Goal: Check status: Check status

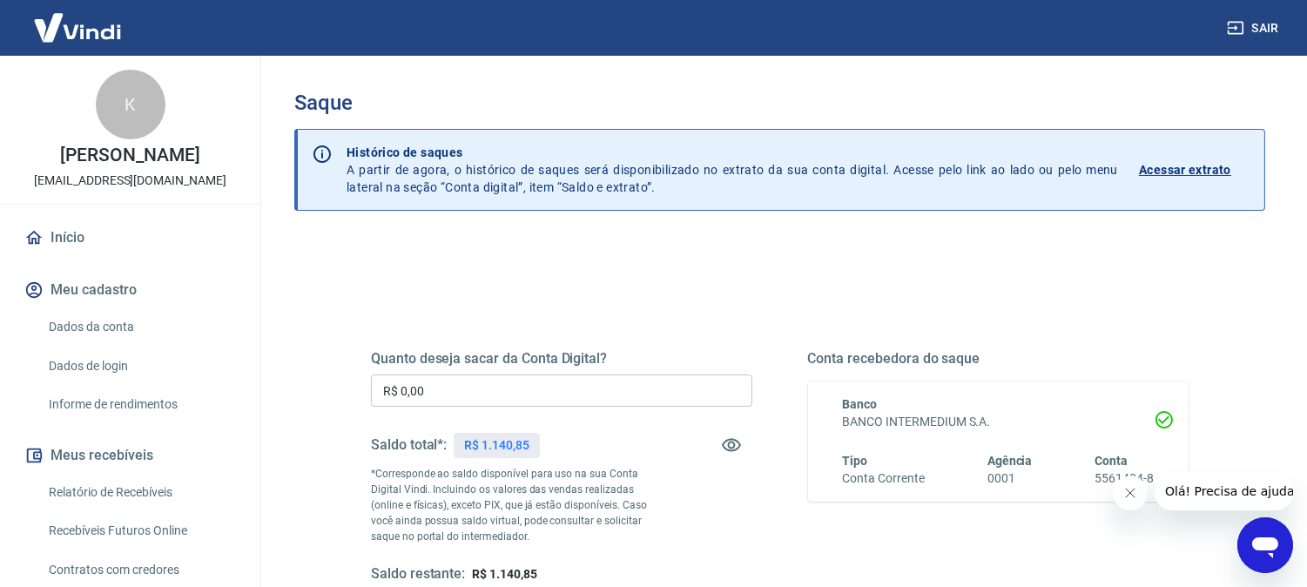
scroll to position [193, 0]
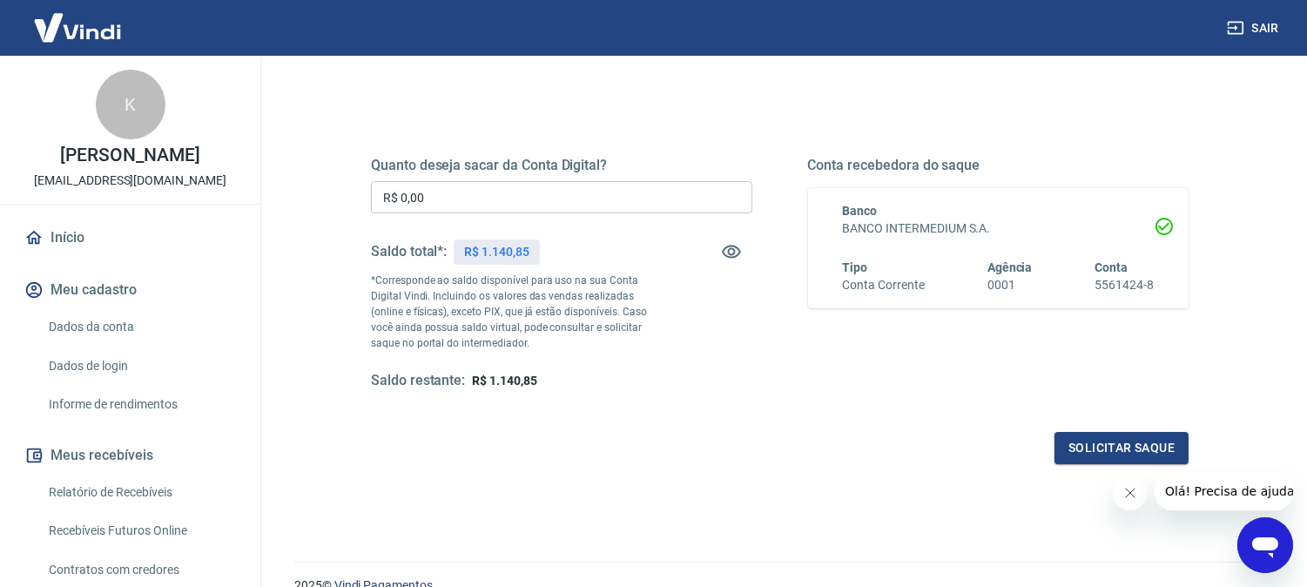
click at [1129, 493] on icon "Fechar mensagem da empresa" at bounding box center [1130, 492] width 14 height 14
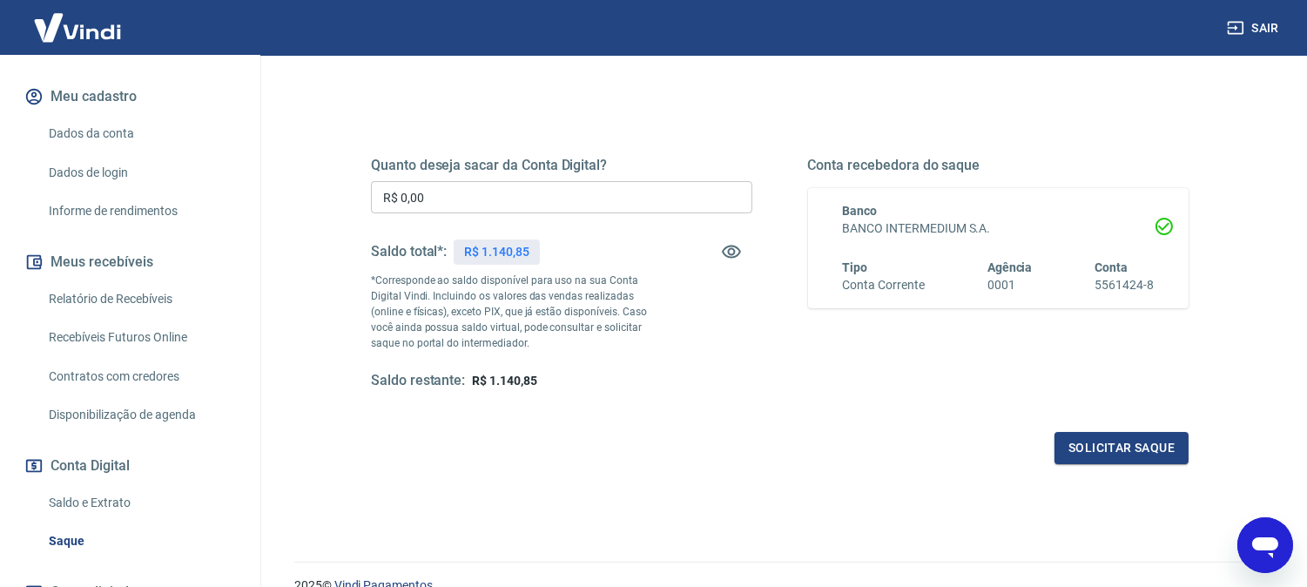
scroll to position [290, 0]
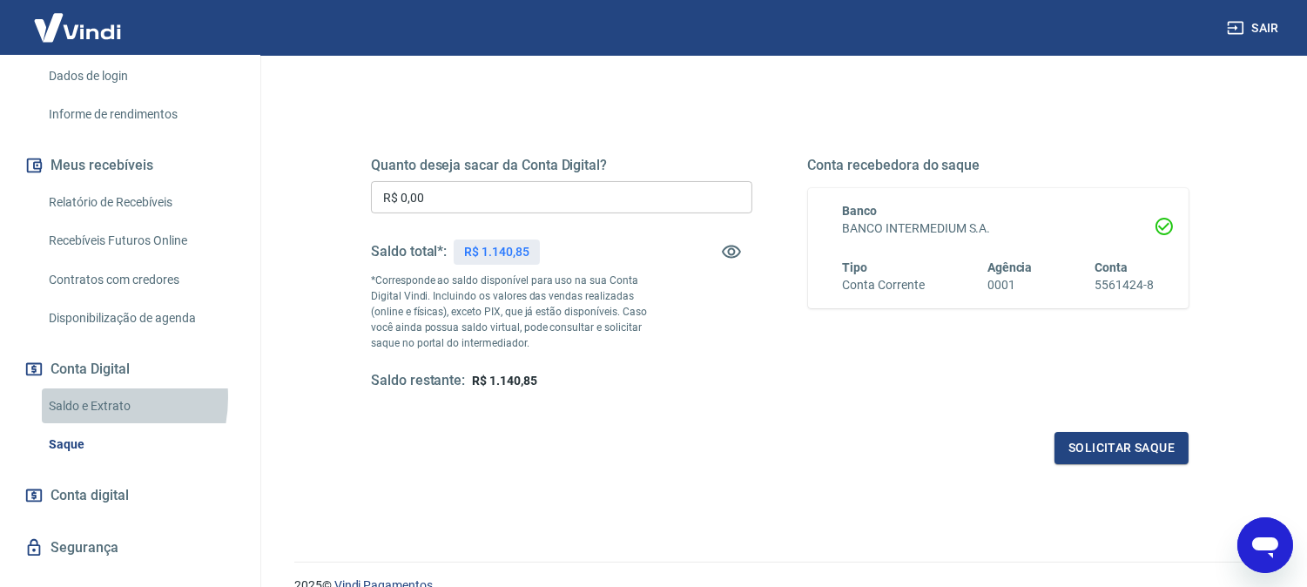
click at [77, 415] on link "Saldo e Extrato" at bounding box center [141, 406] width 198 height 36
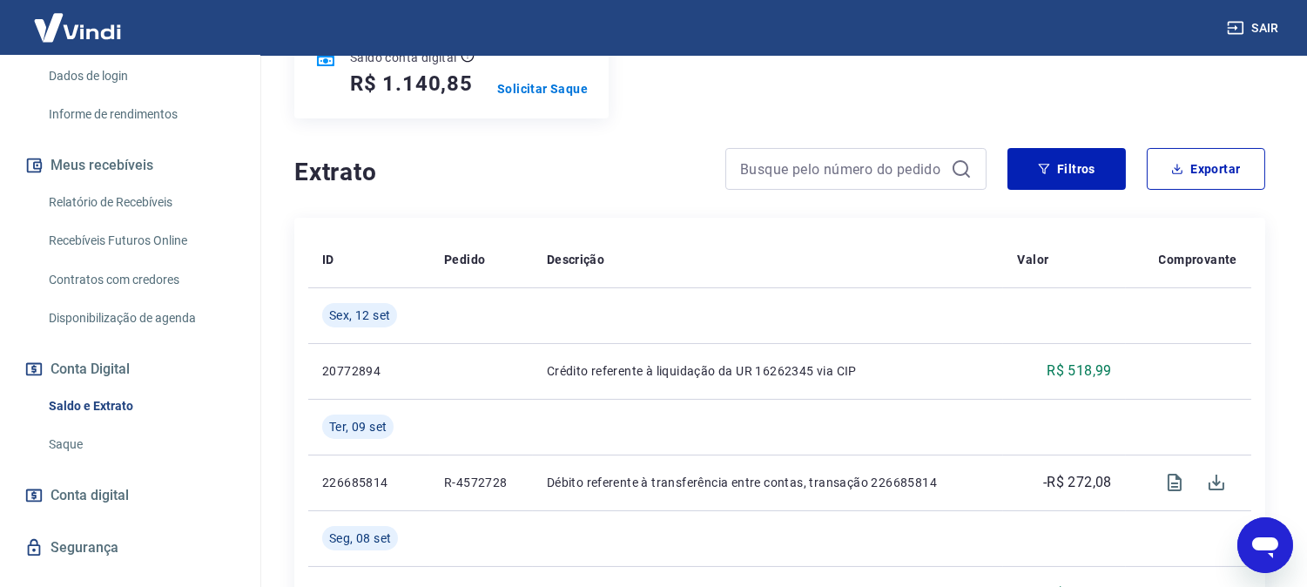
scroll to position [290, 0]
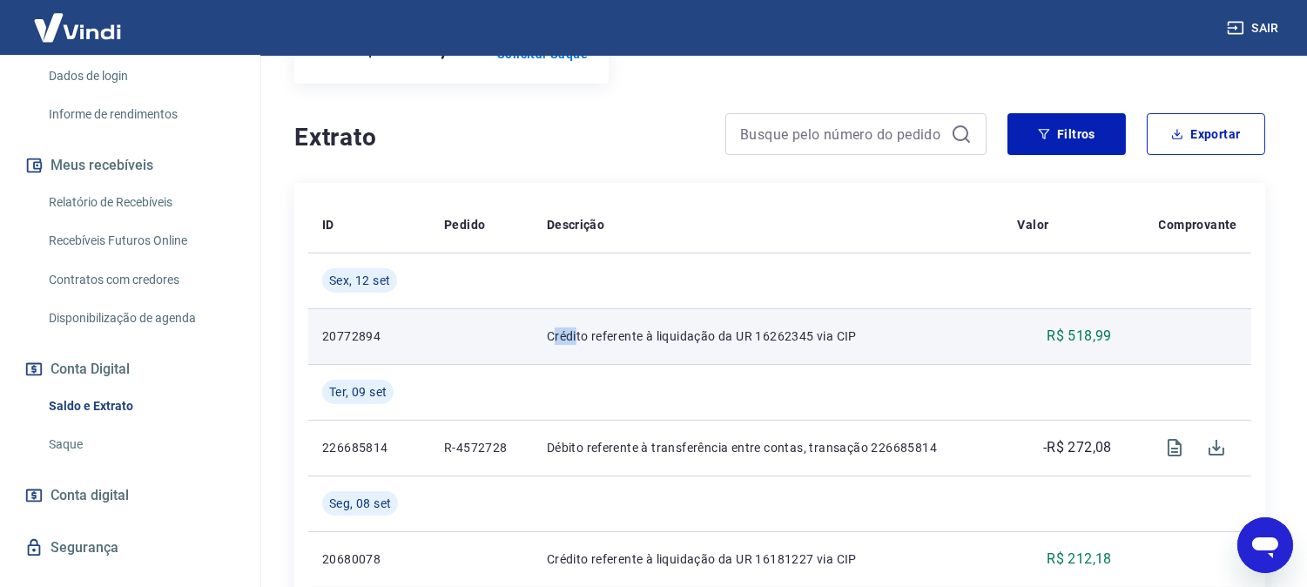
drag, startPoint x: 552, startPoint y: 335, endPoint x: 578, endPoint y: 336, distance: 26.1
click at [578, 336] on p "Crédito referente à liquidação da UR 16262345 via CIP" at bounding box center [768, 335] width 443 height 17
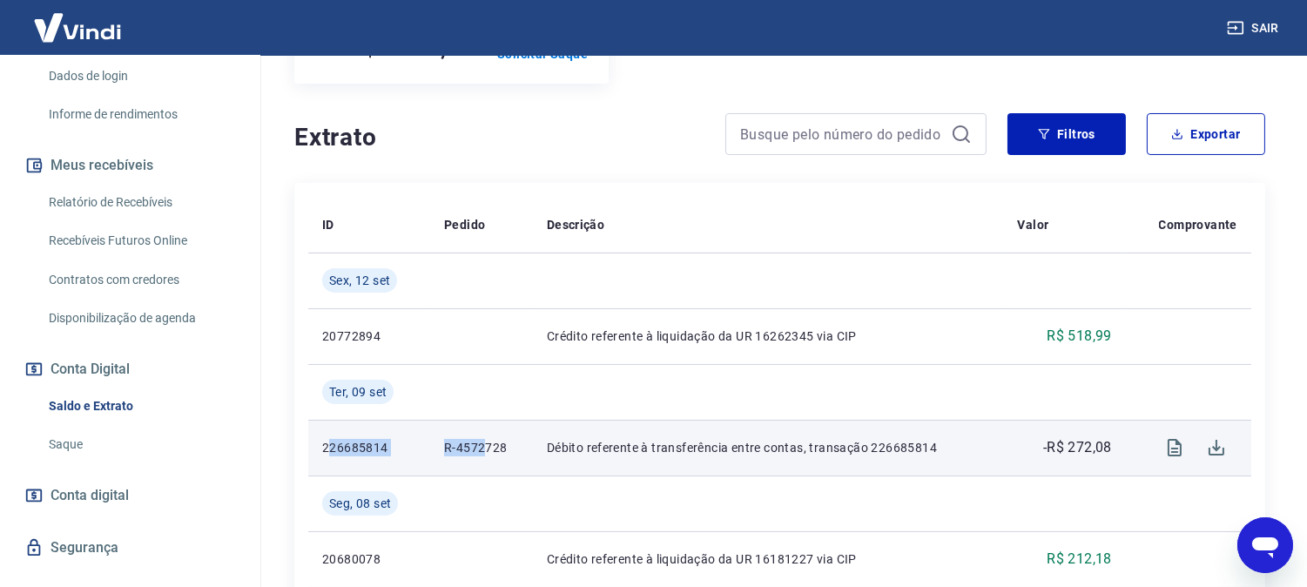
drag, startPoint x: 329, startPoint y: 444, endPoint x: 482, endPoint y: 449, distance: 153.3
click at [482, 449] on tr "226685814 R-4572728 Débito referente à transferência entre contas, transação 22…" at bounding box center [779, 448] width 943 height 56
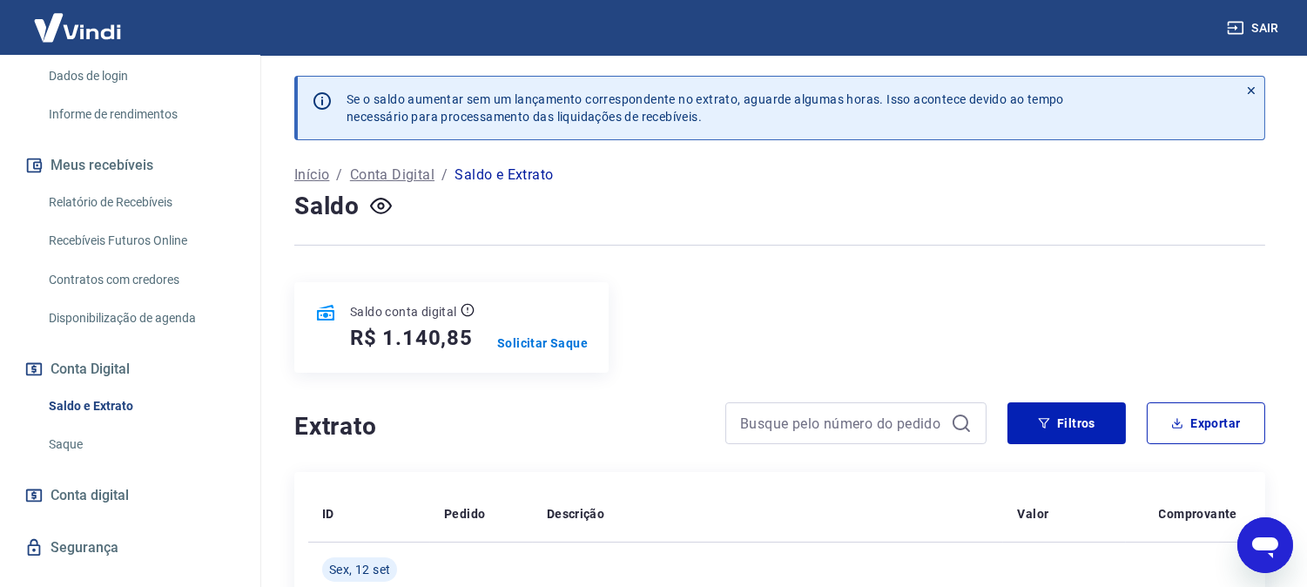
scroll to position [0, 0]
